Goal: Use online tool/utility: Utilize a website feature to perform a specific function

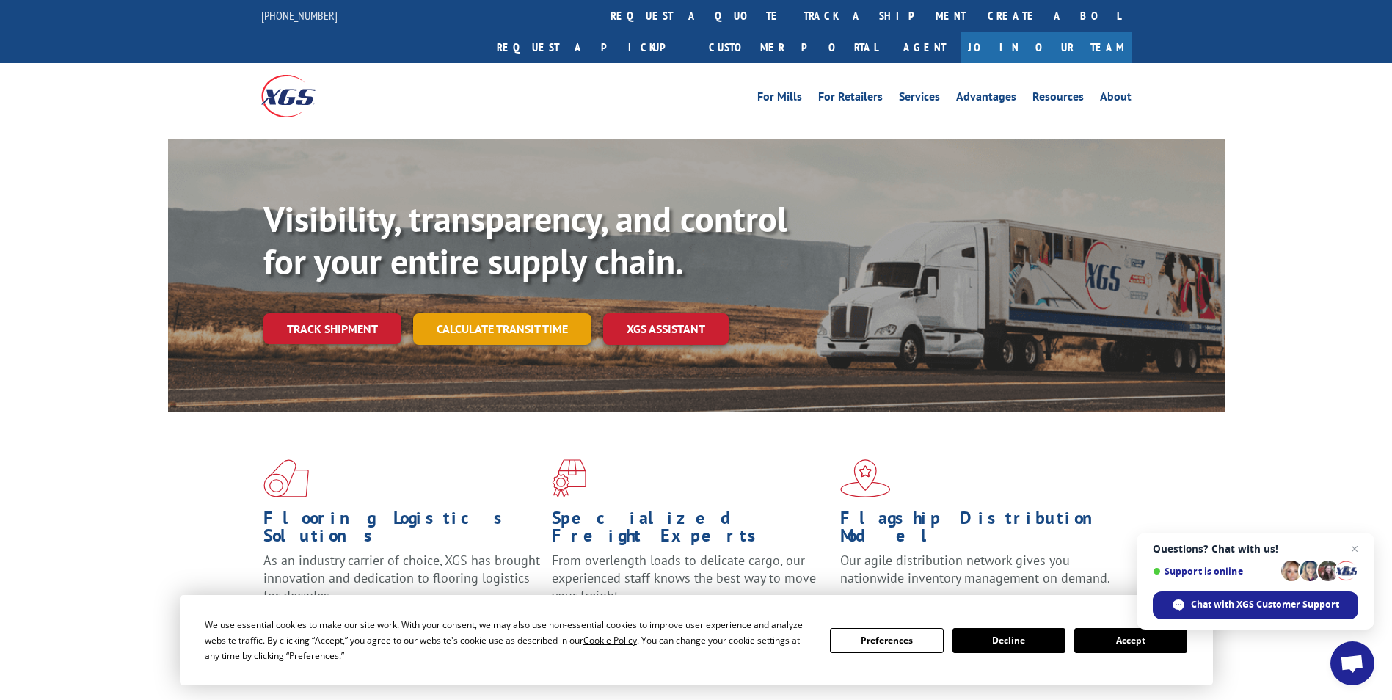
click at [502, 313] on link "Calculate transit time" at bounding box center [502, 329] width 178 height 32
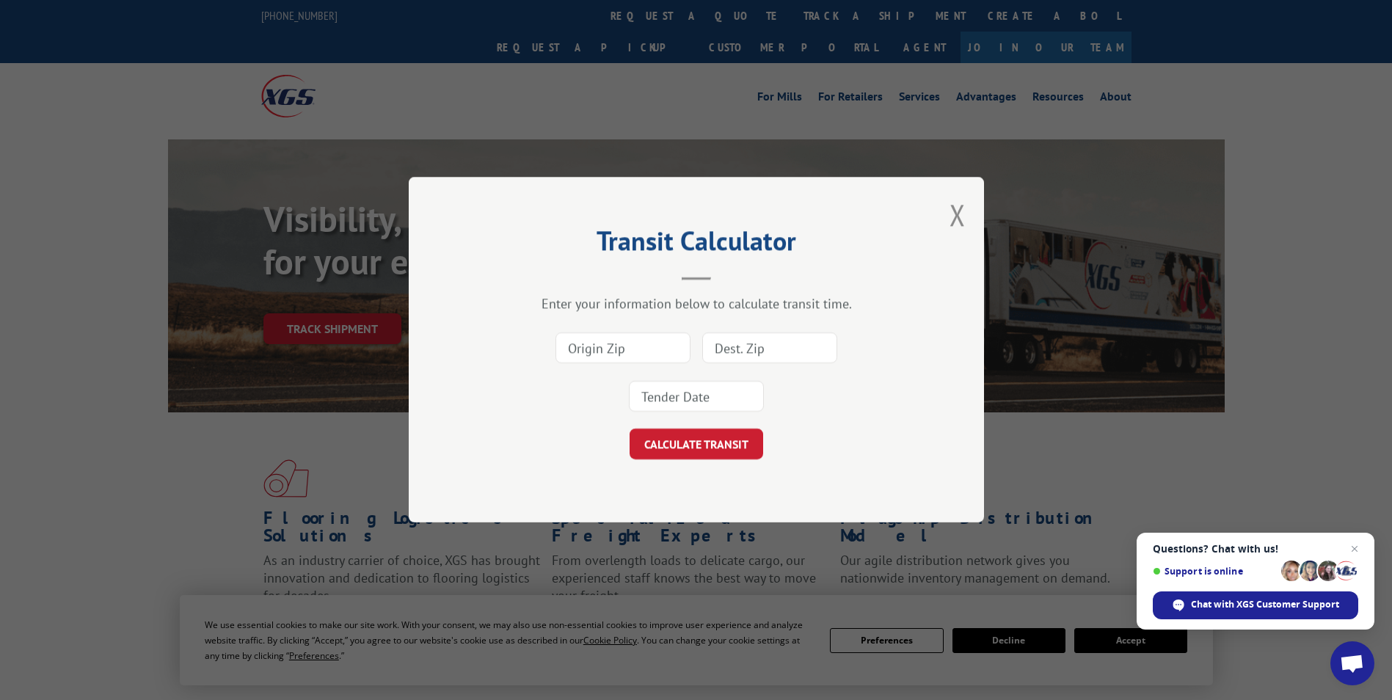
click at [95, 421] on div "Transit Calculator Enter your information below to calculate transit time. CALC…" at bounding box center [696, 350] width 1392 height 700
click at [636, 354] on input at bounding box center [623, 348] width 135 height 31
type input "49512"
click at [755, 345] on input at bounding box center [769, 348] width 135 height 31
type input "33913"
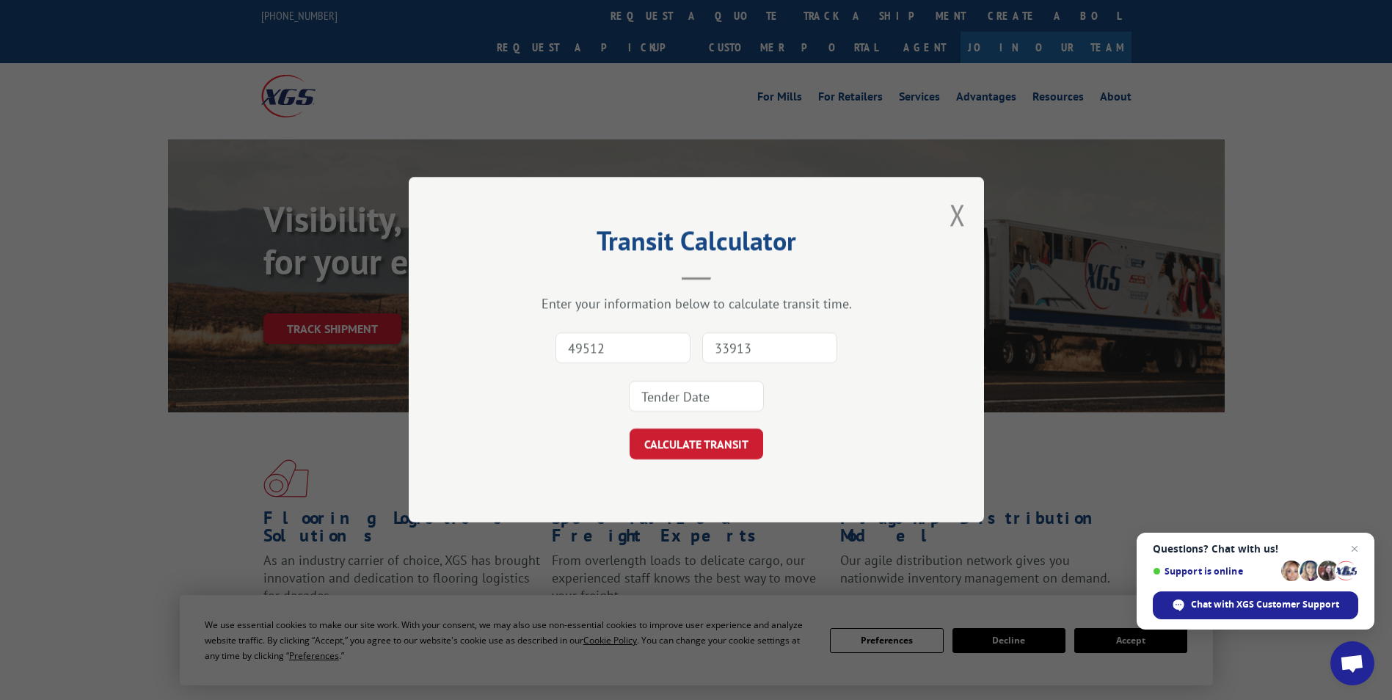
click at [715, 390] on input at bounding box center [696, 397] width 135 height 31
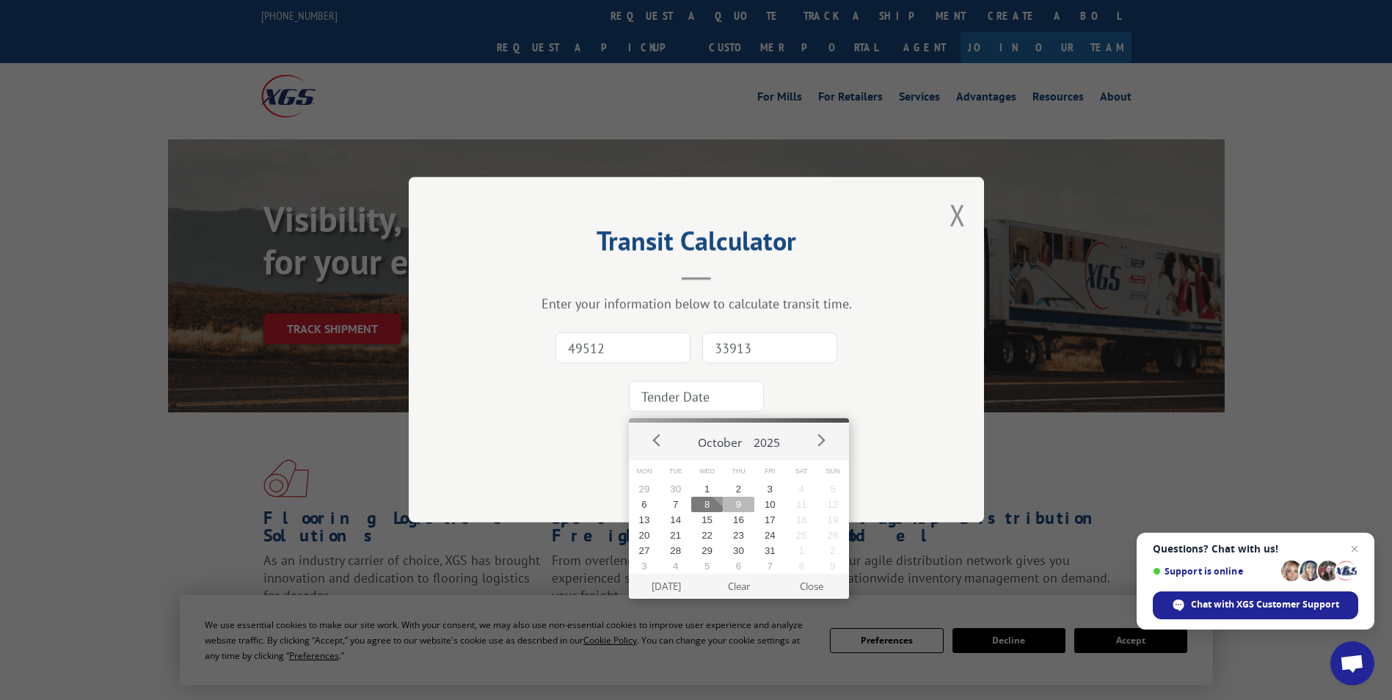
drag, startPoint x: 739, startPoint y: 504, endPoint x: 713, endPoint y: 454, distance: 56.5
click at [739, 503] on button "9" at bounding box center [739, 504] width 32 height 15
type input "2025-10-09"
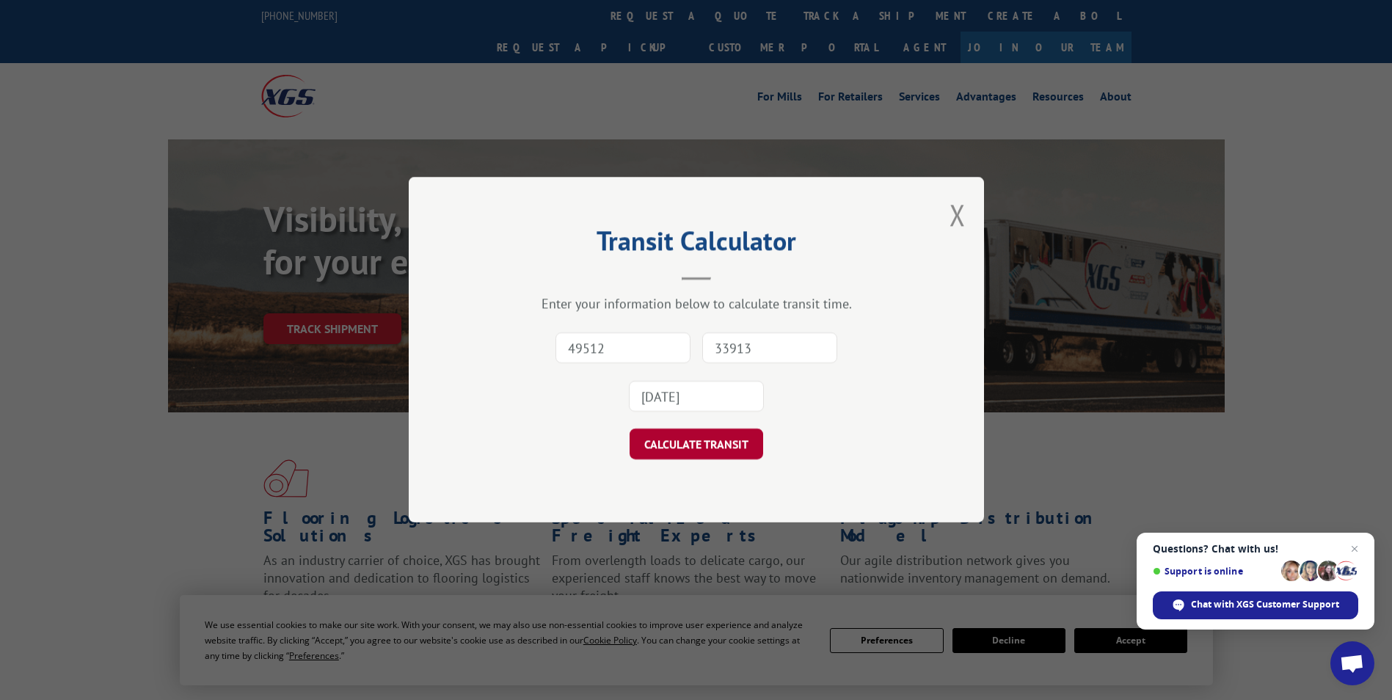
click at [707, 451] on button "CALCULATE TRANSIT" at bounding box center [697, 444] width 134 height 31
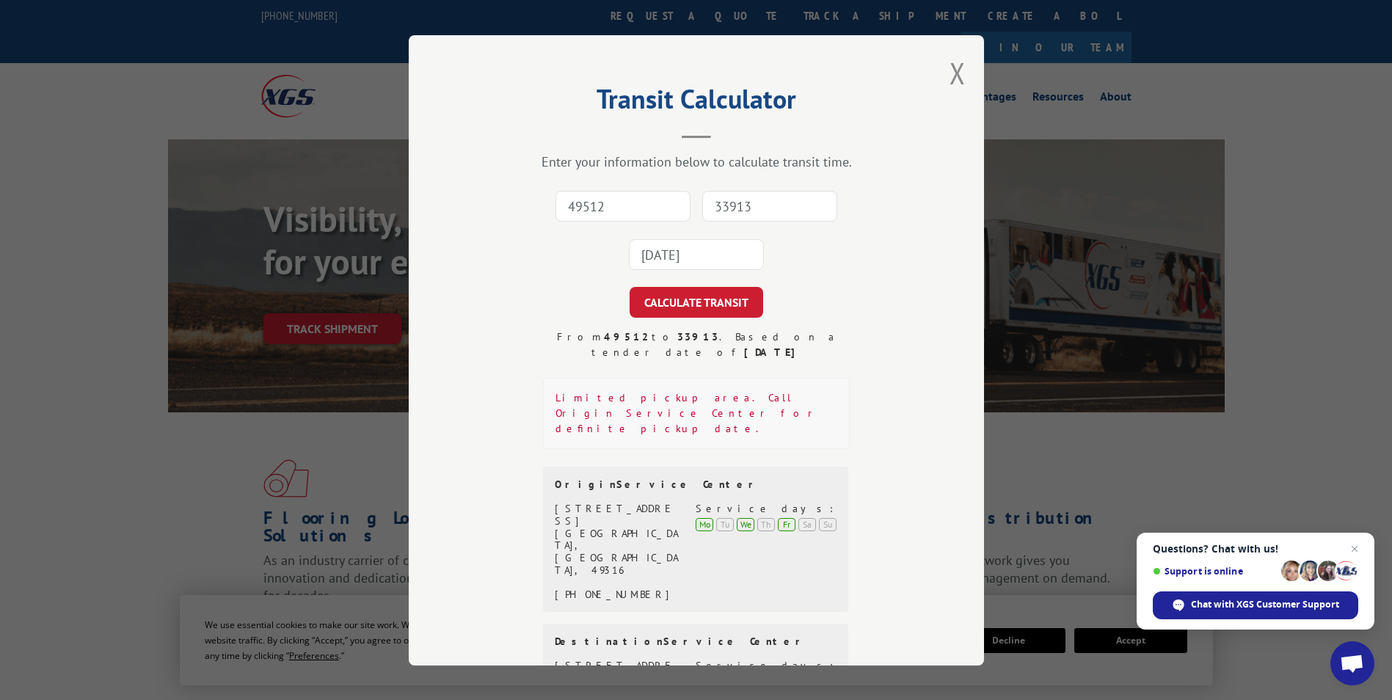
scroll to position [92, 0]
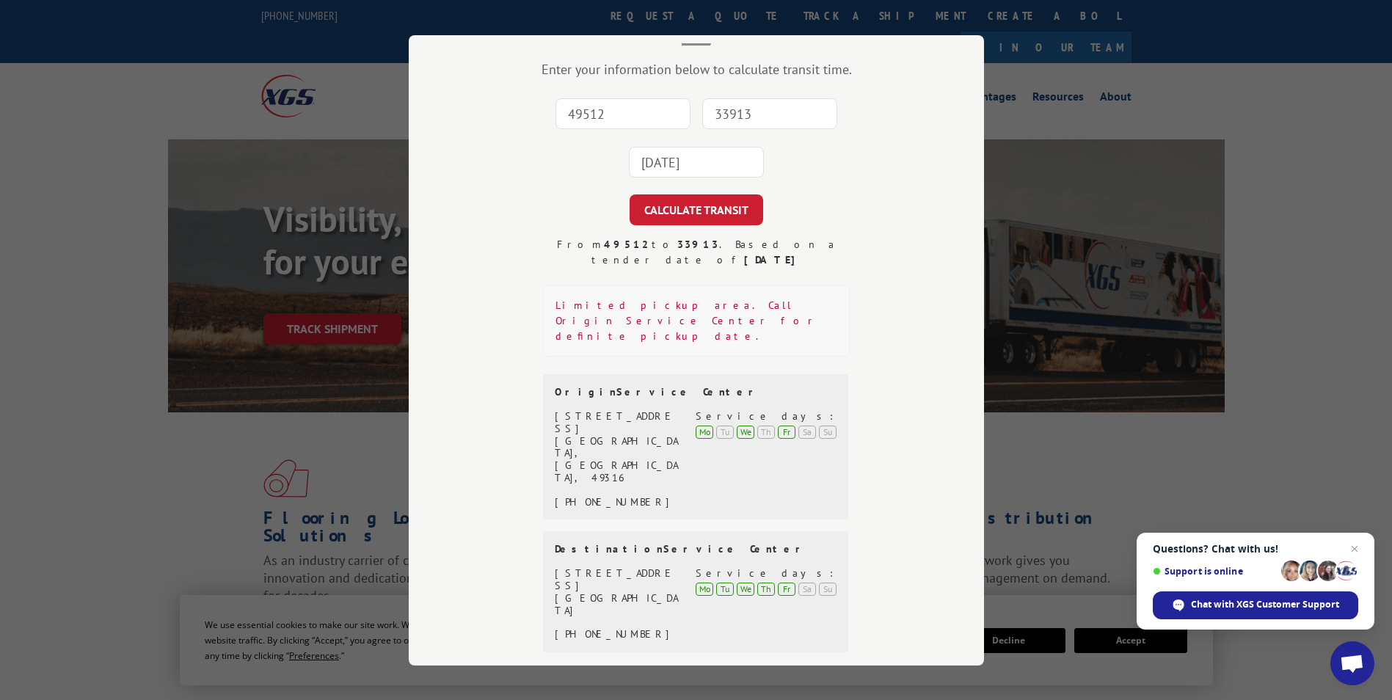
click at [92, 255] on div "Transit Calculator Enter your information below to calculate transit time. 4951…" at bounding box center [696, 350] width 1392 height 700
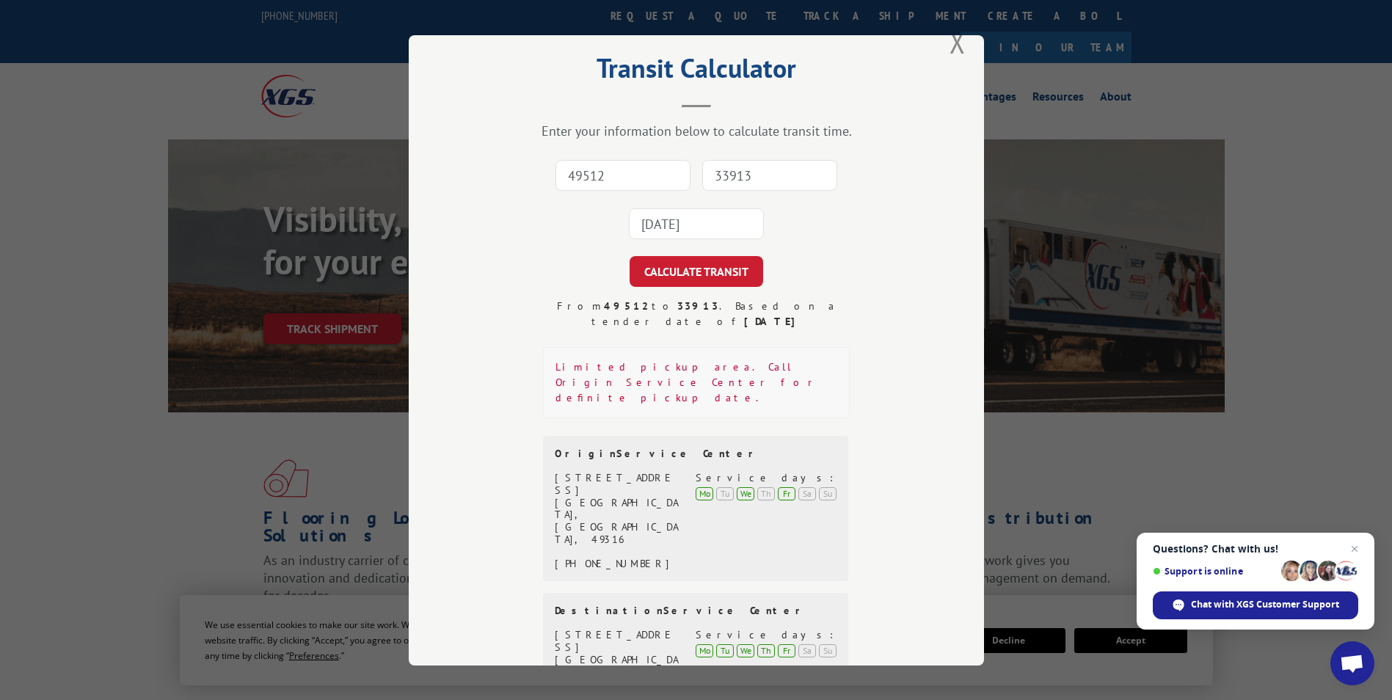
scroll to position [0, 0]
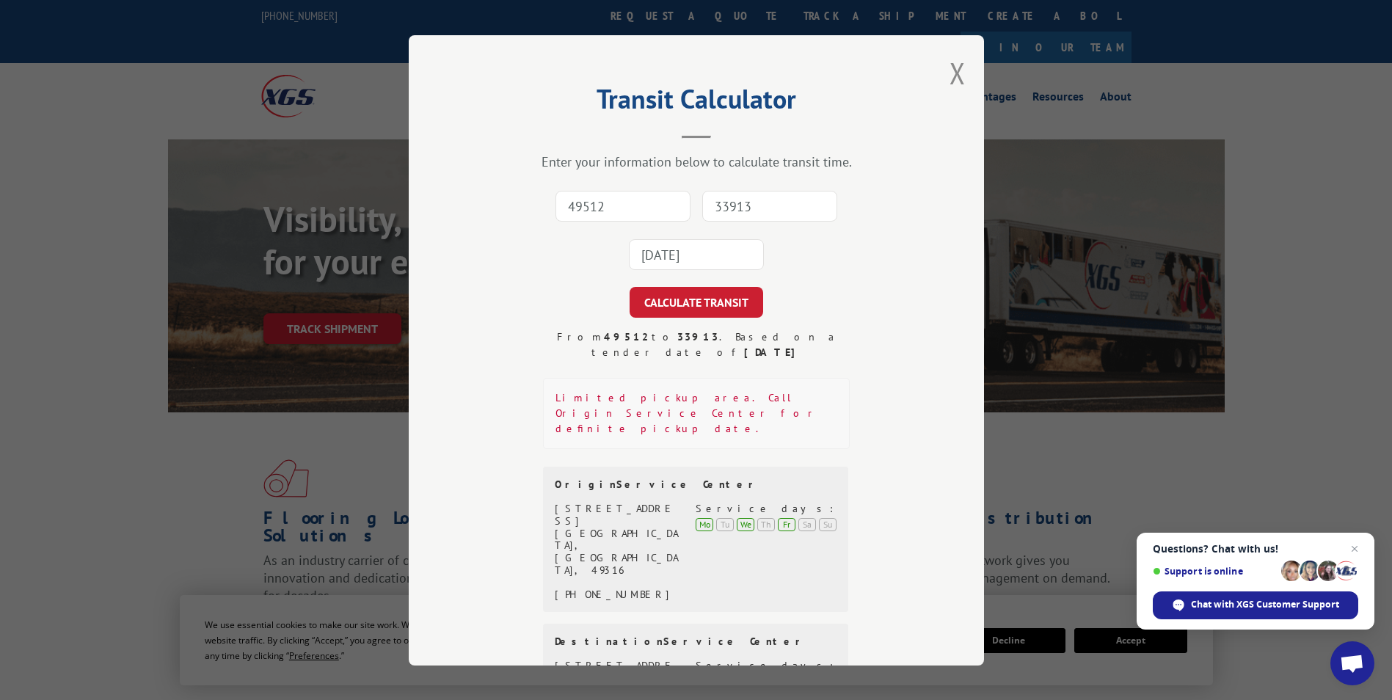
click at [622, 204] on input "49512" at bounding box center [623, 206] width 135 height 31
type input "49512"
type input "33913"
drag, startPoint x: 780, startPoint y: 210, endPoint x: 688, endPoint y: 212, distance: 91.8
click at [688, 212] on div "49512 33913 This field is required" at bounding box center [696, 230] width 429 height 97
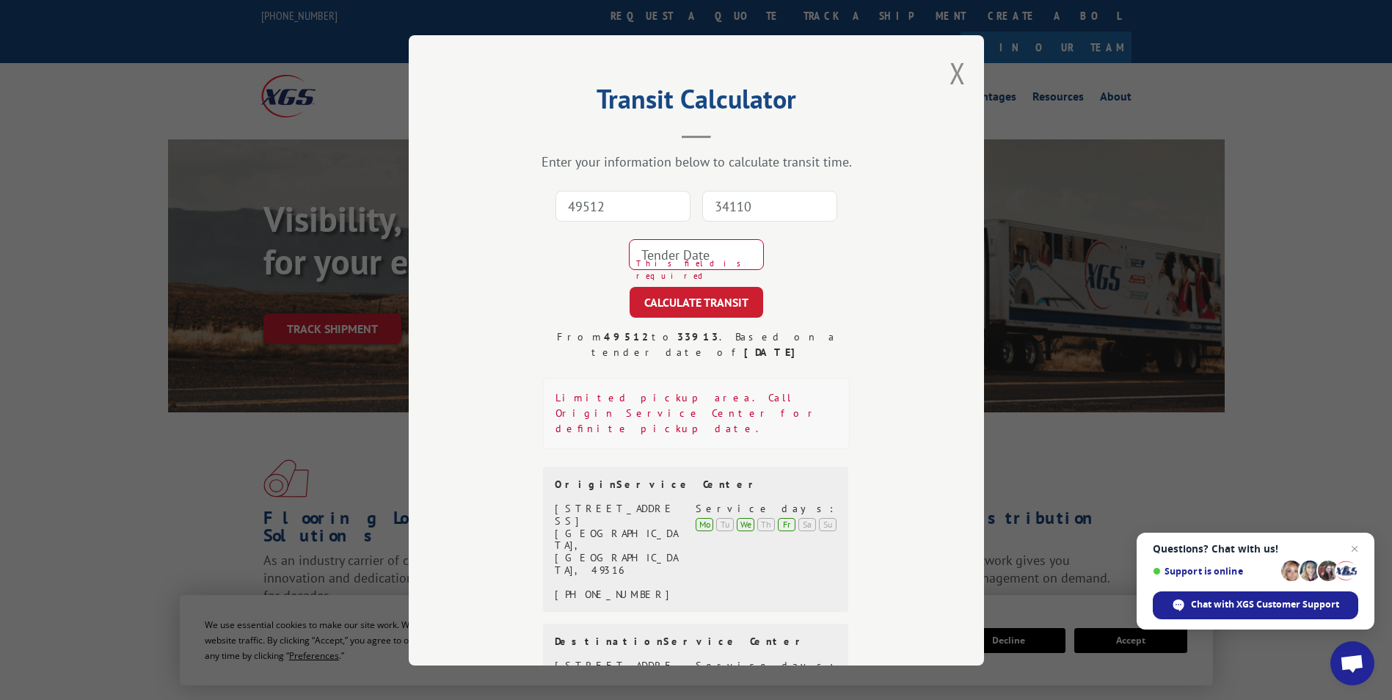
type input "34110"
click at [696, 261] on input at bounding box center [696, 254] width 135 height 31
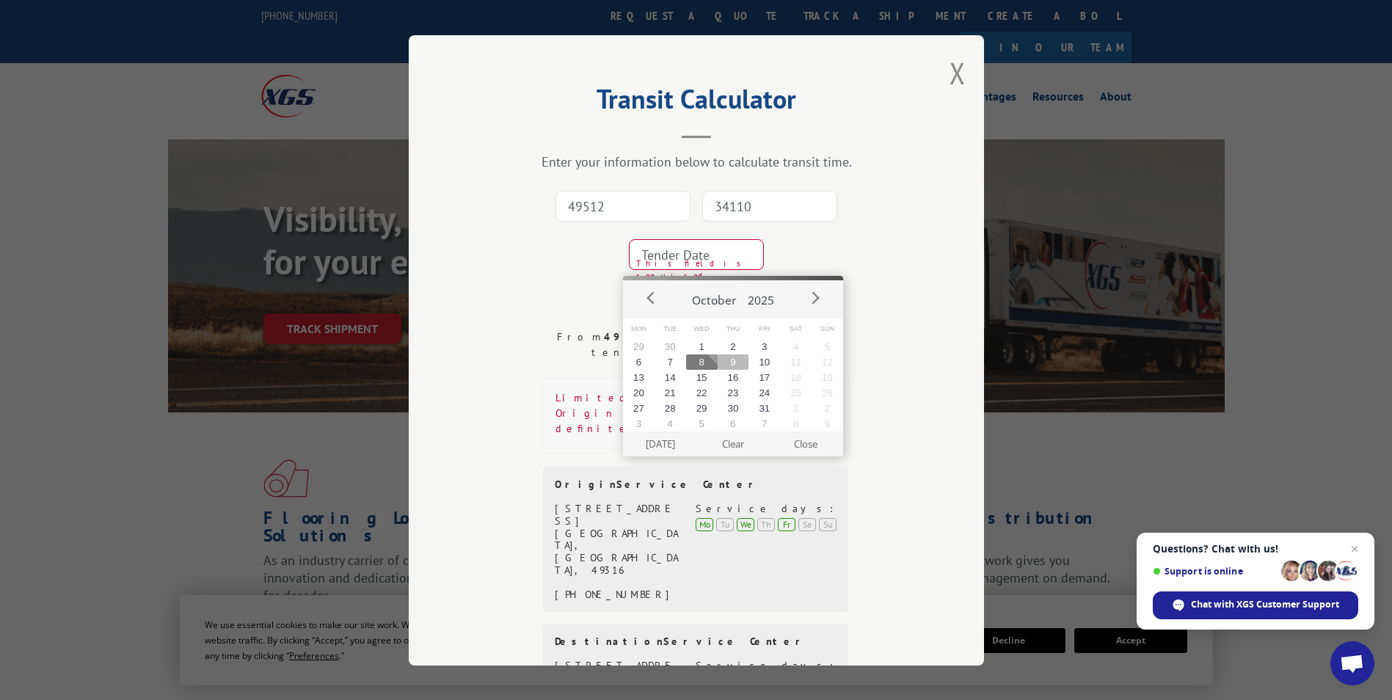
click at [737, 359] on button "9" at bounding box center [734, 361] width 32 height 15
type input "2025-10-09"
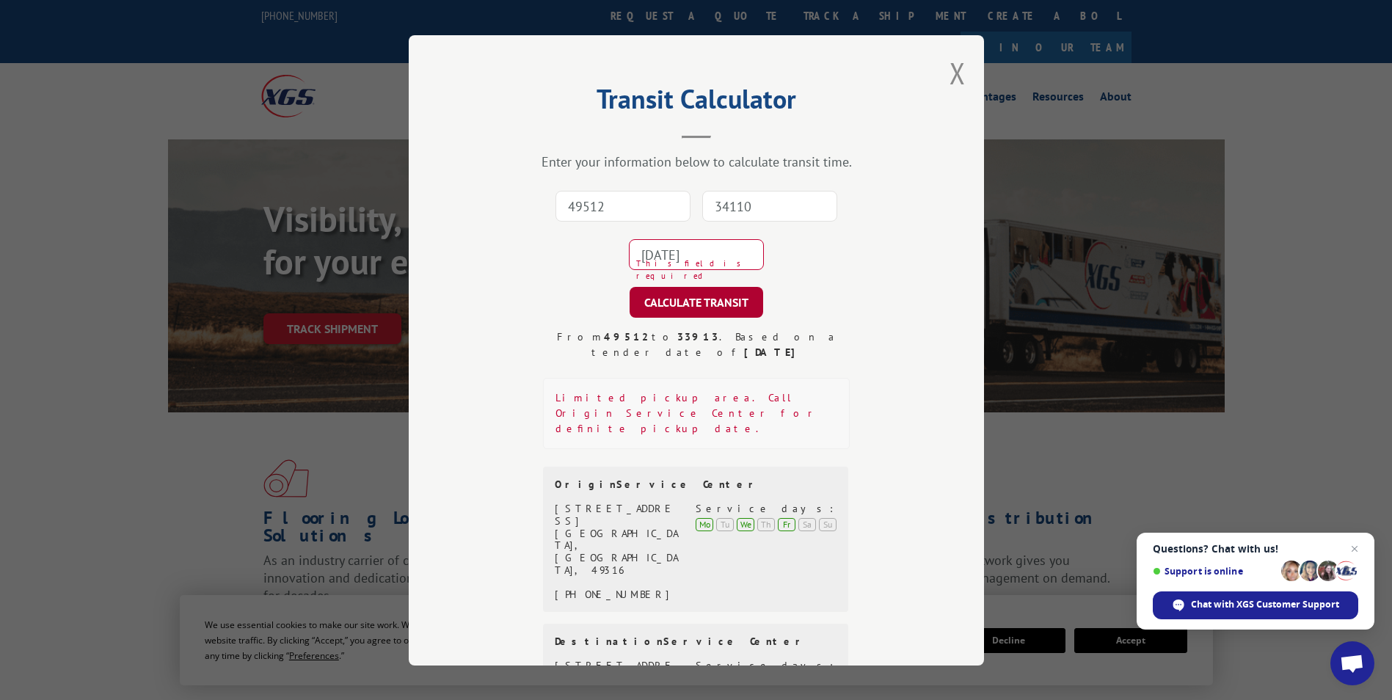
click at [718, 316] on button "CALCULATE TRANSIT" at bounding box center [697, 302] width 134 height 31
click at [954, 69] on button "Close modal" at bounding box center [958, 73] width 16 height 39
